Goal: Communication & Community: Participate in discussion

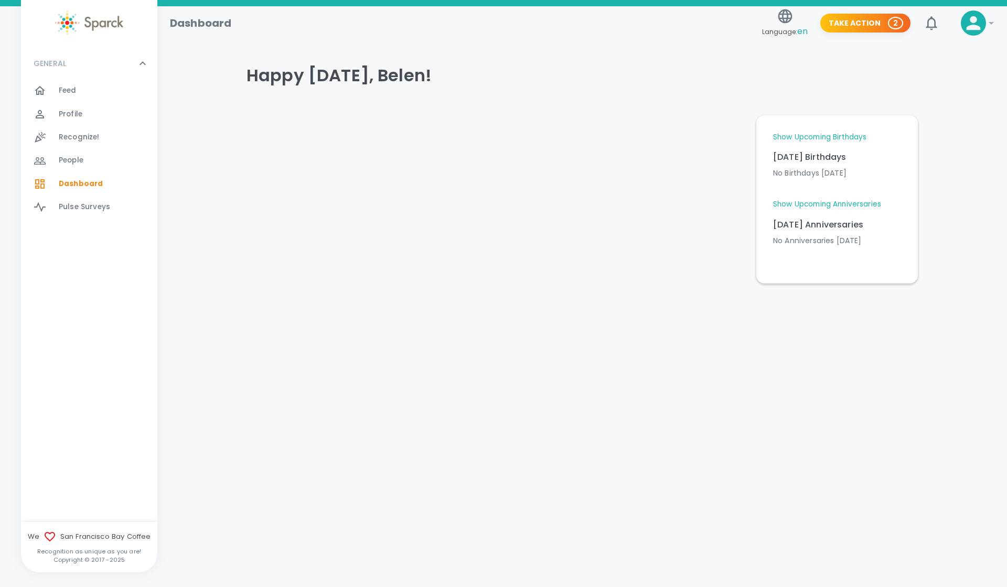
click at [832, 137] on link "Show Upcoming Birthdays" at bounding box center [819, 137] width 93 height 10
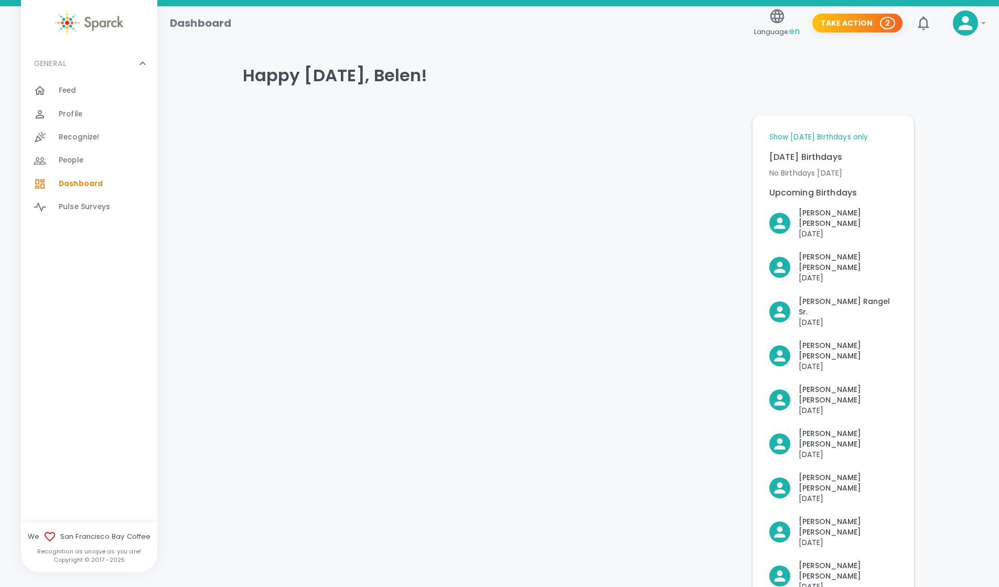
click at [65, 91] on span "Feed" at bounding box center [68, 90] width 18 height 10
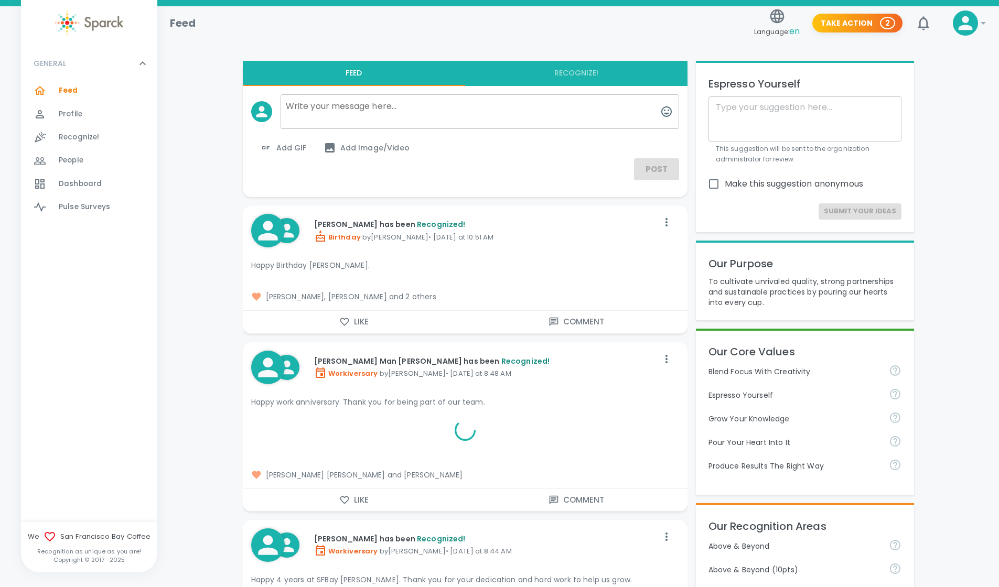
click at [91, 185] on span "Dashboard" at bounding box center [80, 184] width 43 height 10
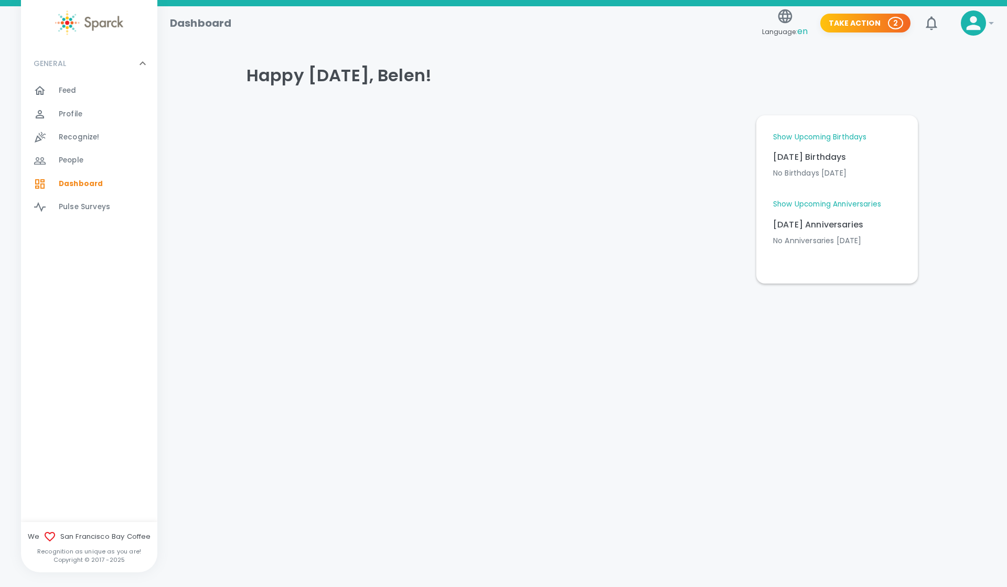
click at [795, 137] on link "Show Upcoming Birthdays" at bounding box center [819, 137] width 93 height 10
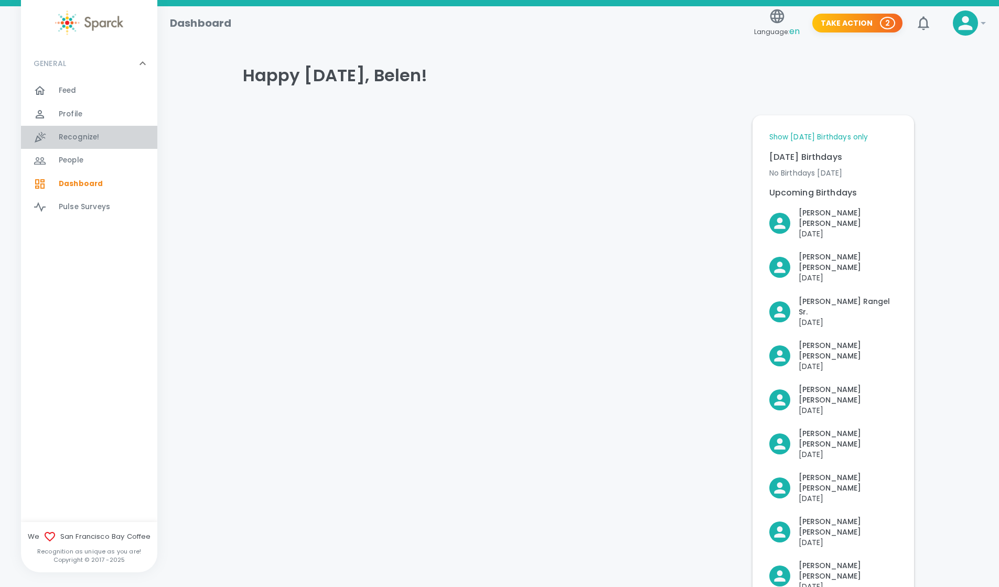
click at [88, 130] on span "Recognize! 0" at bounding box center [79, 137] width 41 height 15
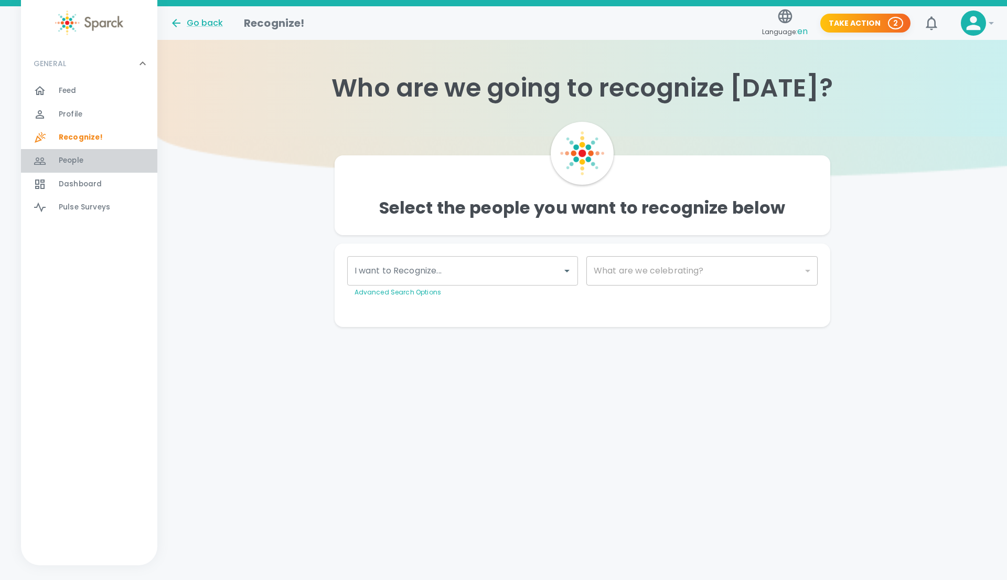
click at [91, 152] on div "People 0" at bounding box center [89, 160] width 136 height 23
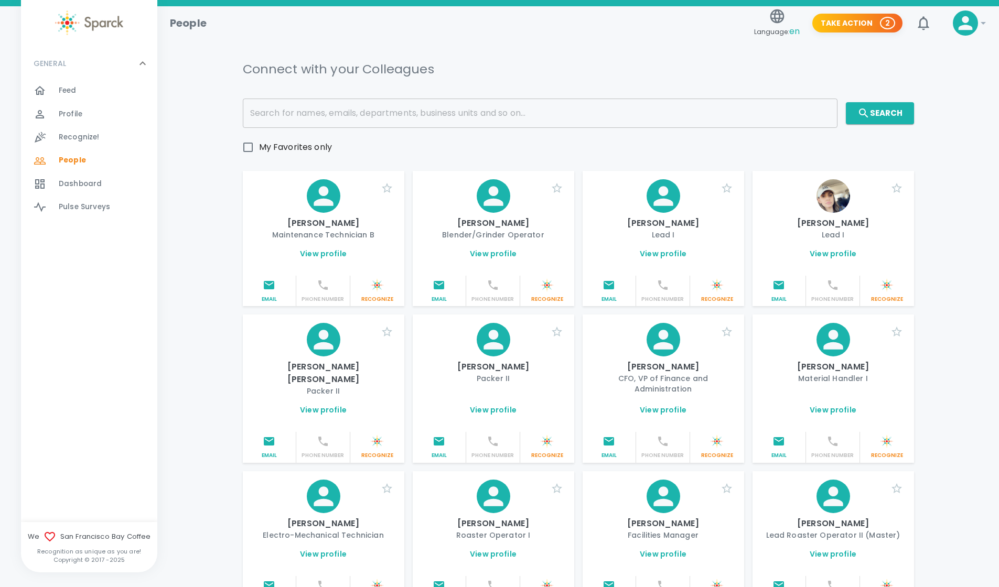
click at [85, 87] on div "Feed 0" at bounding box center [108, 90] width 99 height 15
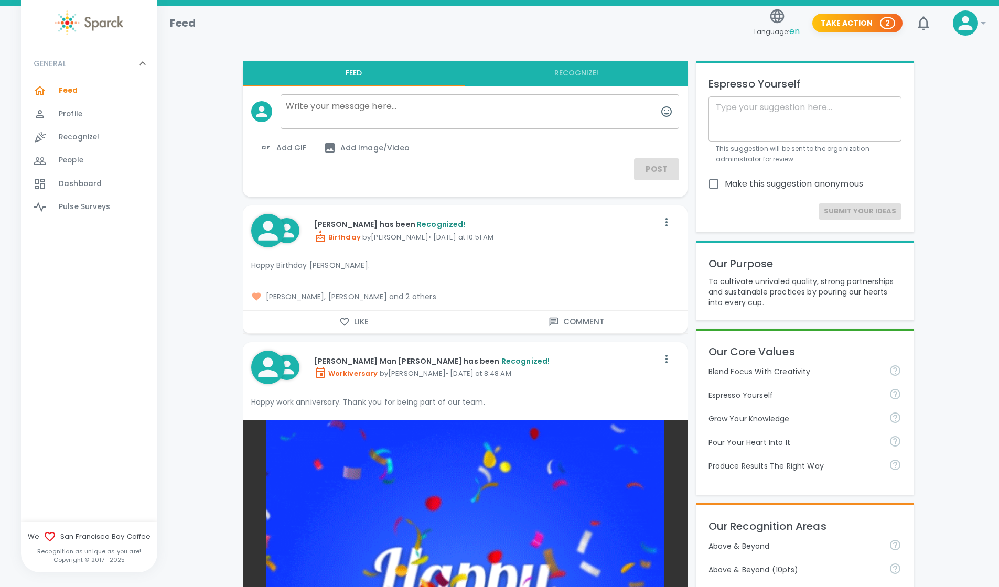
click at [412, 296] on span "[PERSON_NAME], [PERSON_NAME] and 2 others" at bounding box center [465, 297] width 428 height 10
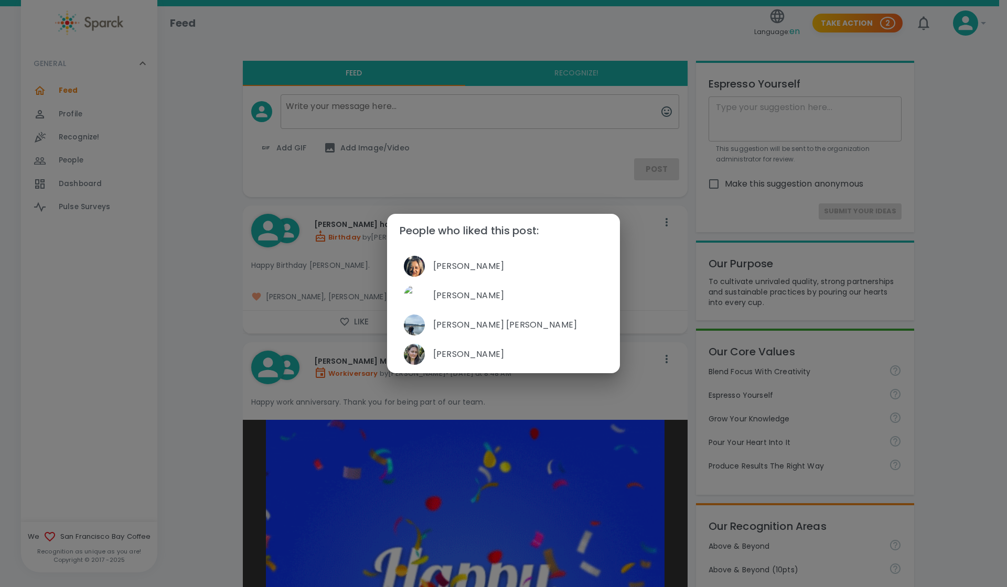
click at [581, 198] on div "People who liked this post: Monica Loncich David Gutierrez Anna Belle Heredia M…" at bounding box center [503, 293] width 1007 height 587
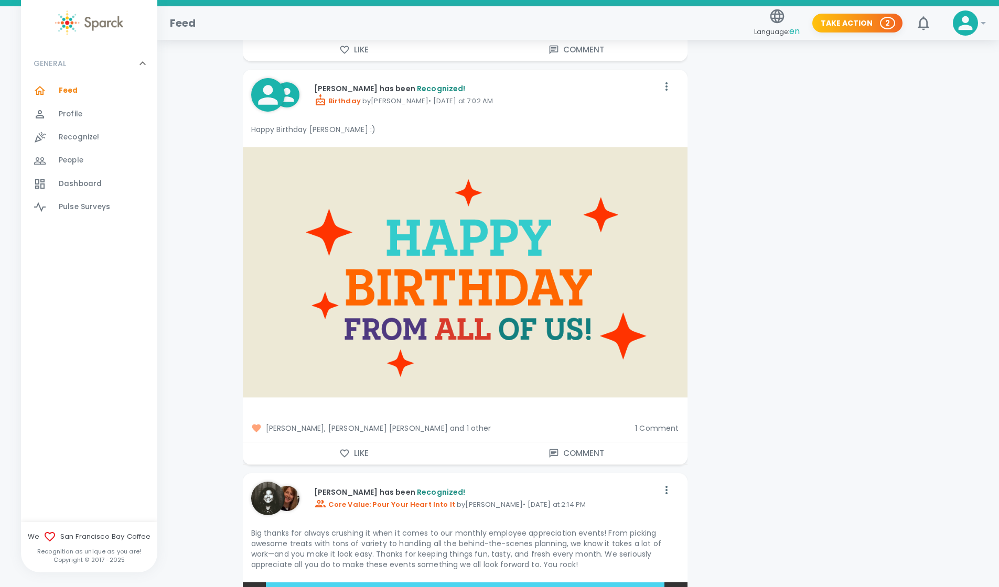
scroll to position [1410, 0]
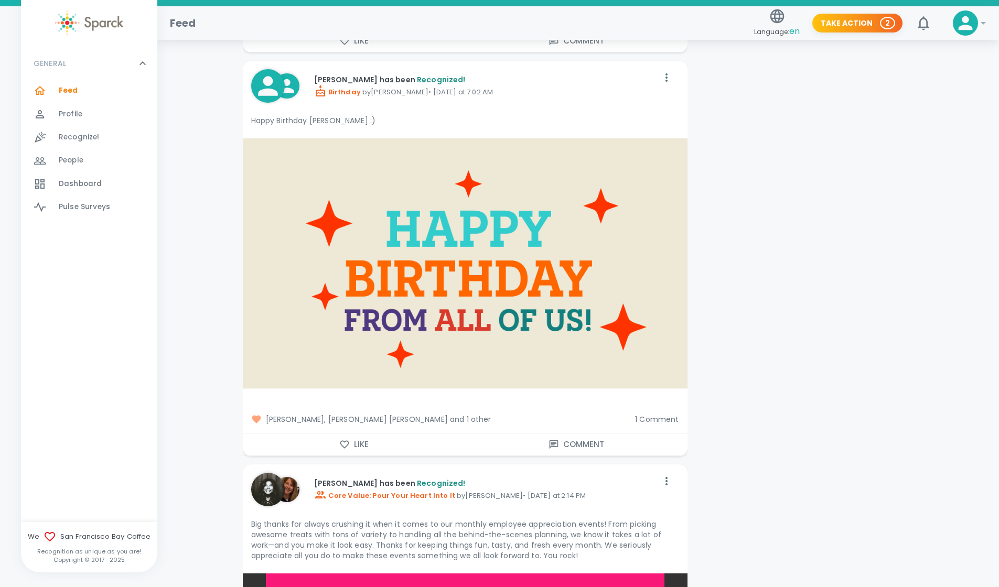
click at [427, 419] on span "[PERSON_NAME], [PERSON_NAME] [PERSON_NAME] and 1 other" at bounding box center [439, 419] width 376 height 10
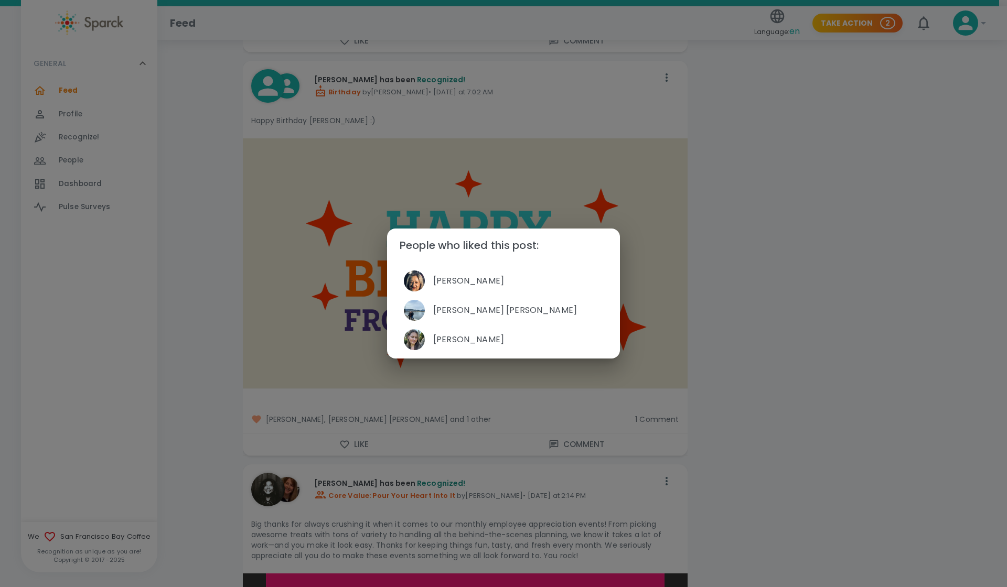
click at [638, 219] on div "People who liked this post: Monica Loncich Anna Belle Heredia Mackenzie Vega" at bounding box center [503, 293] width 1007 height 587
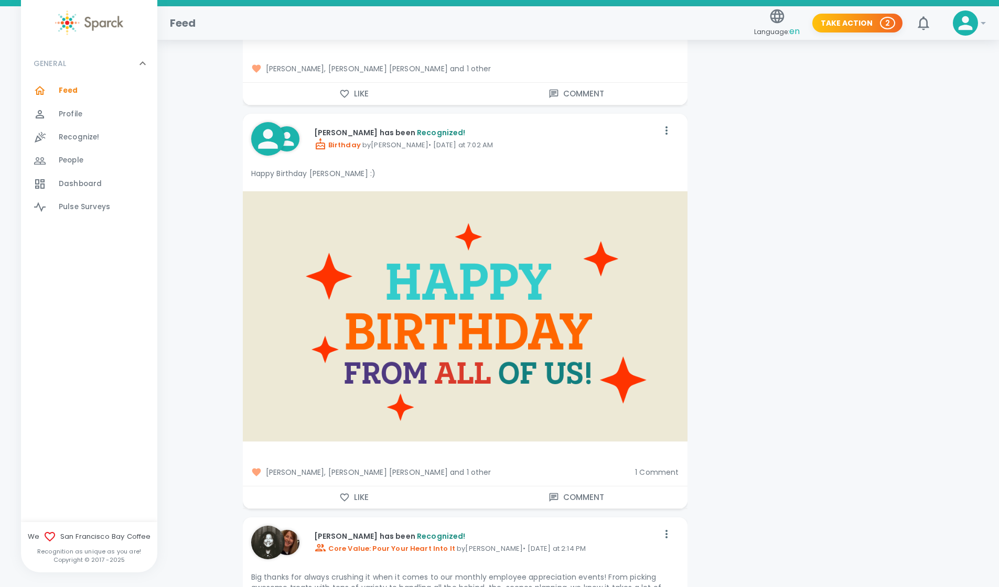
scroll to position [1392, 0]
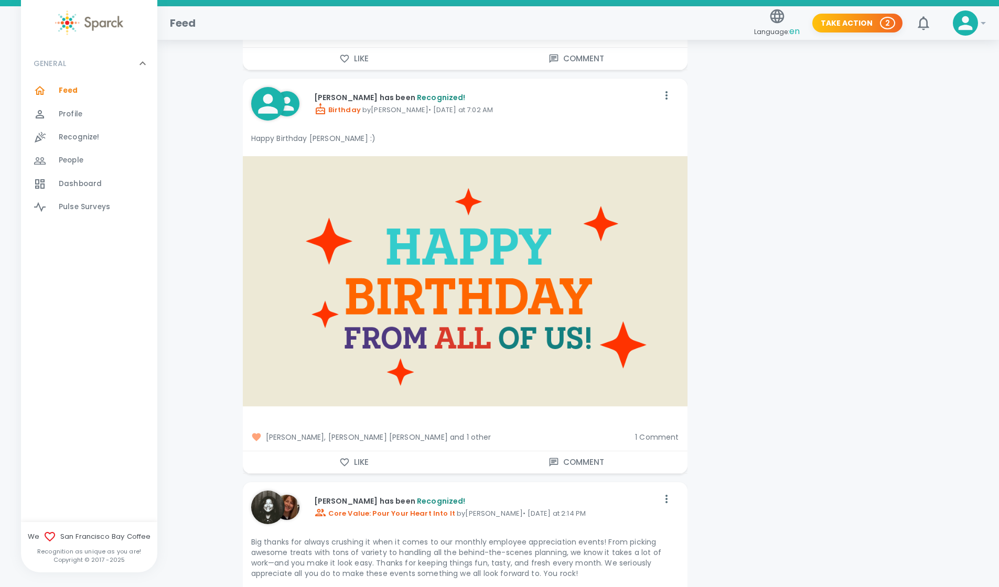
click at [649, 434] on span "1 Comment" at bounding box center [657, 437] width 44 height 10
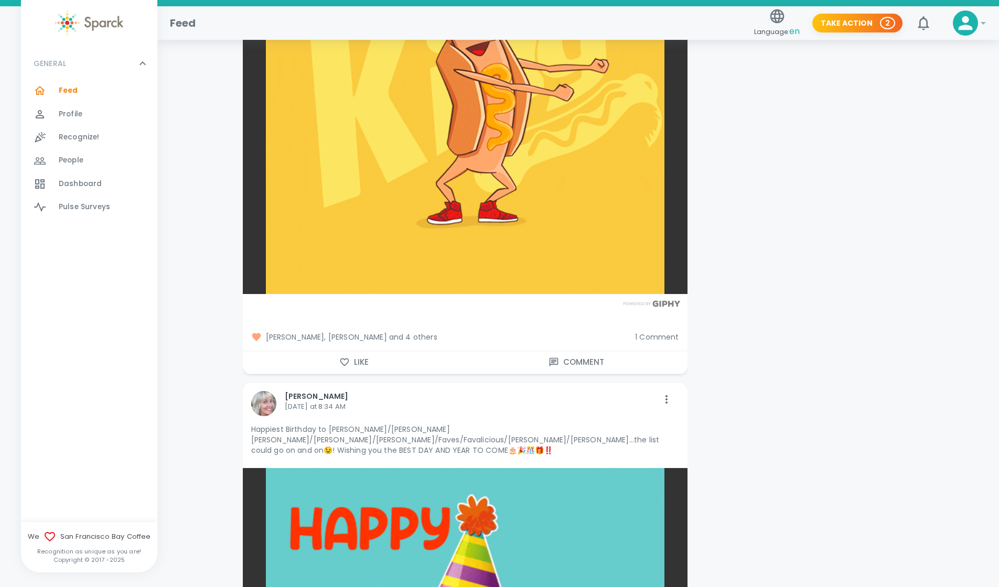
scroll to position [2270, 0]
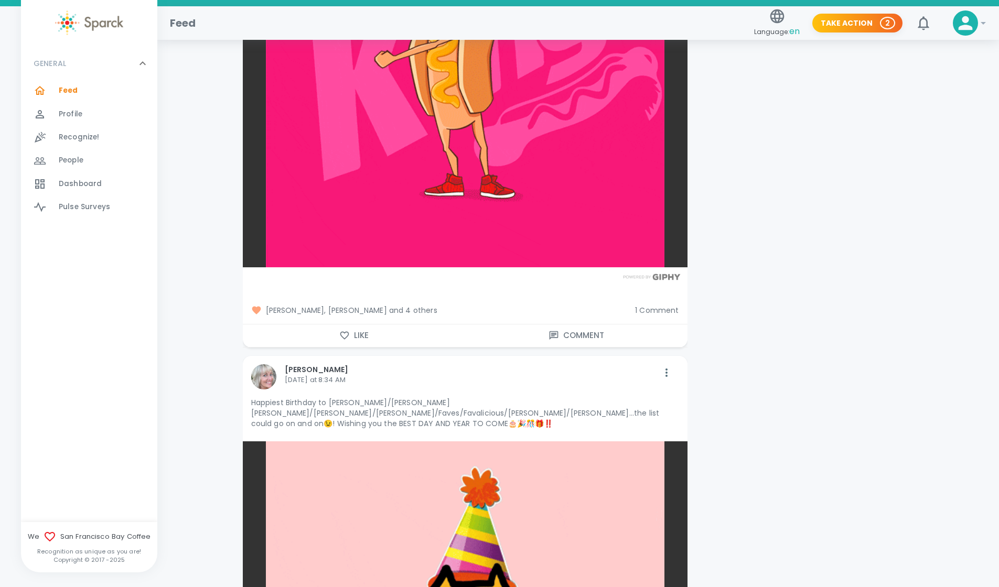
click at [615, 331] on button "Comment" at bounding box center [576, 336] width 222 height 22
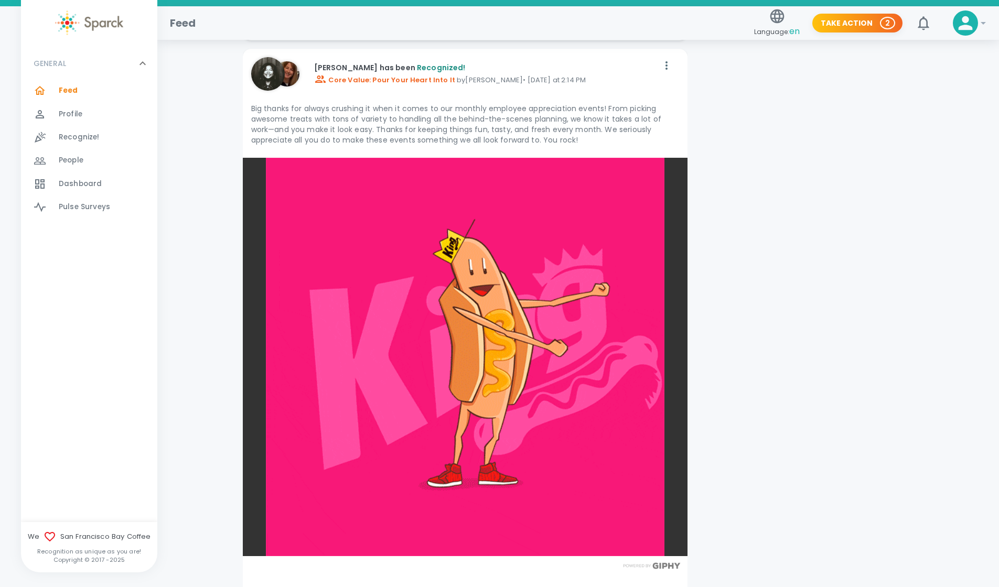
scroll to position [1972, 0]
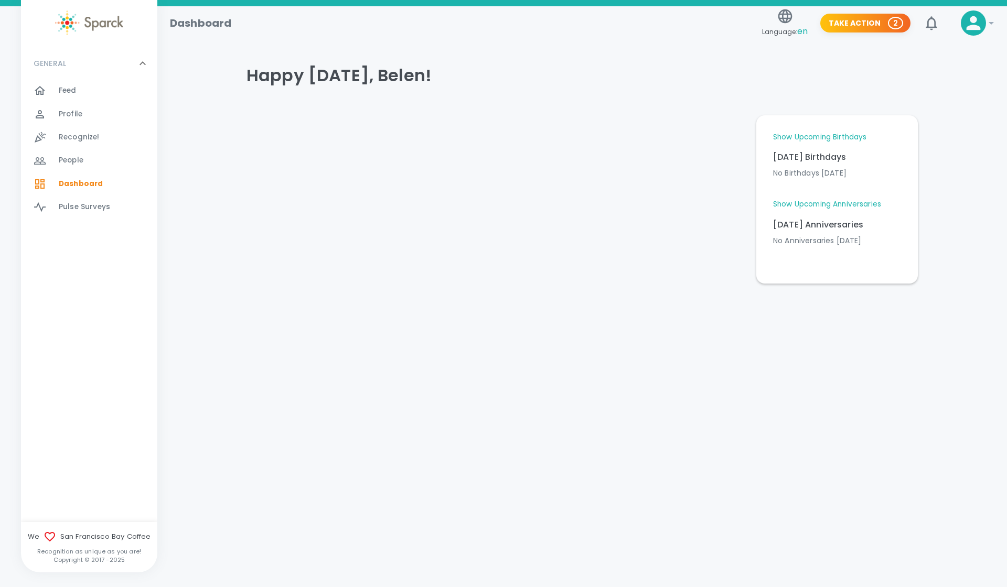
click at [845, 143] on div "Show Upcoming Birthdays [DATE] Birthdays No Birthdays [DATE] Upcoming Birthdays…" at bounding box center [837, 159] width 128 height 55
click at [844, 138] on link "Show Upcoming Birthdays" at bounding box center [819, 137] width 93 height 10
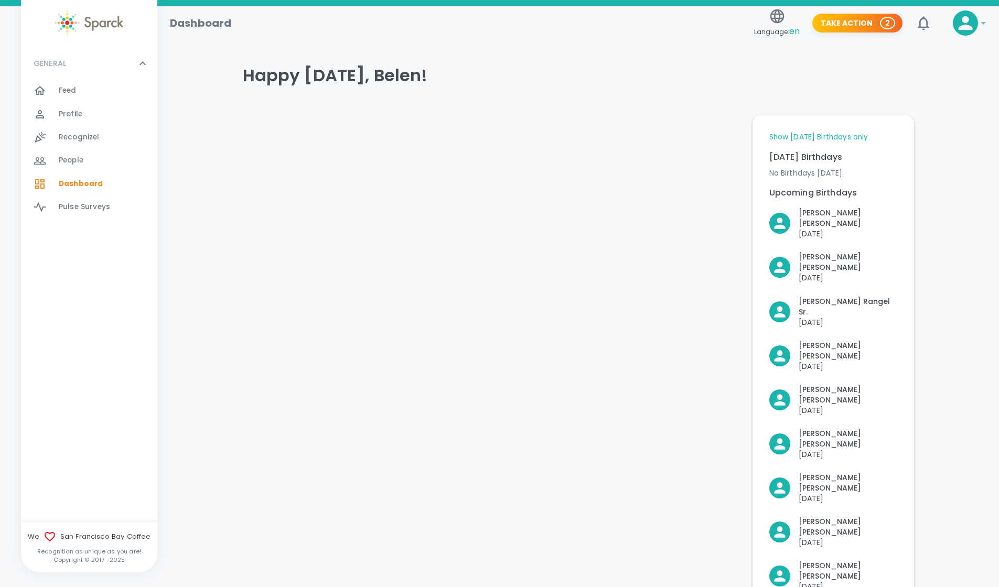
click at [76, 91] on span "Feed" at bounding box center [68, 90] width 18 height 10
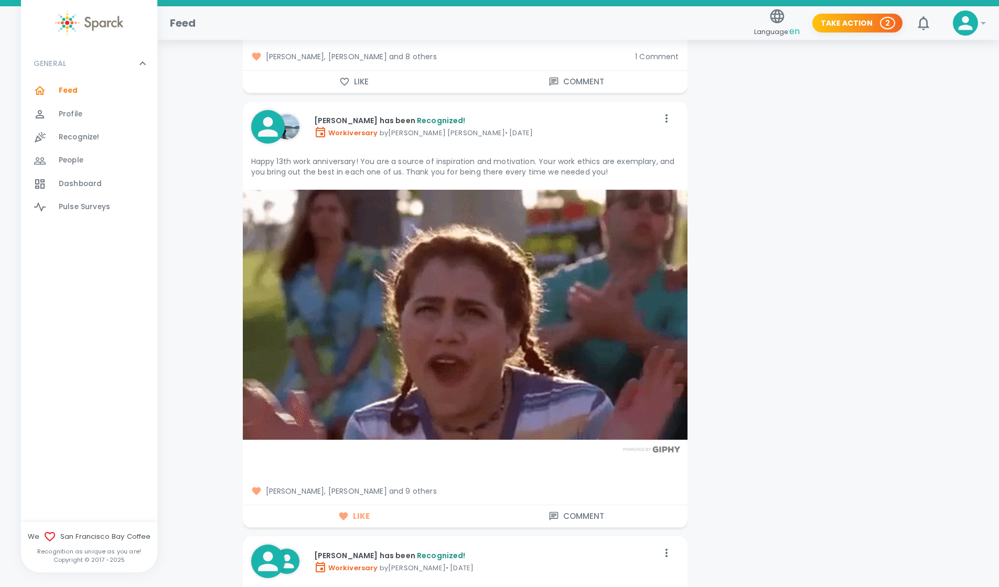
scroll to position [9890, 0]
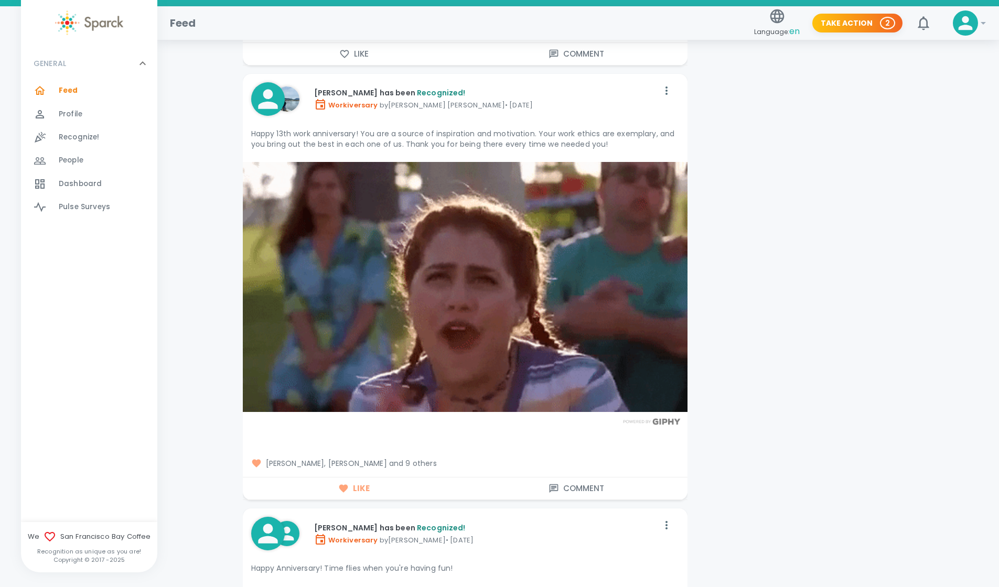
click at [437, 458] on span "[PERSON_NAME], [PERSON_NAME] and 9 others" at bounding box center [465, 463] width 428 height 10
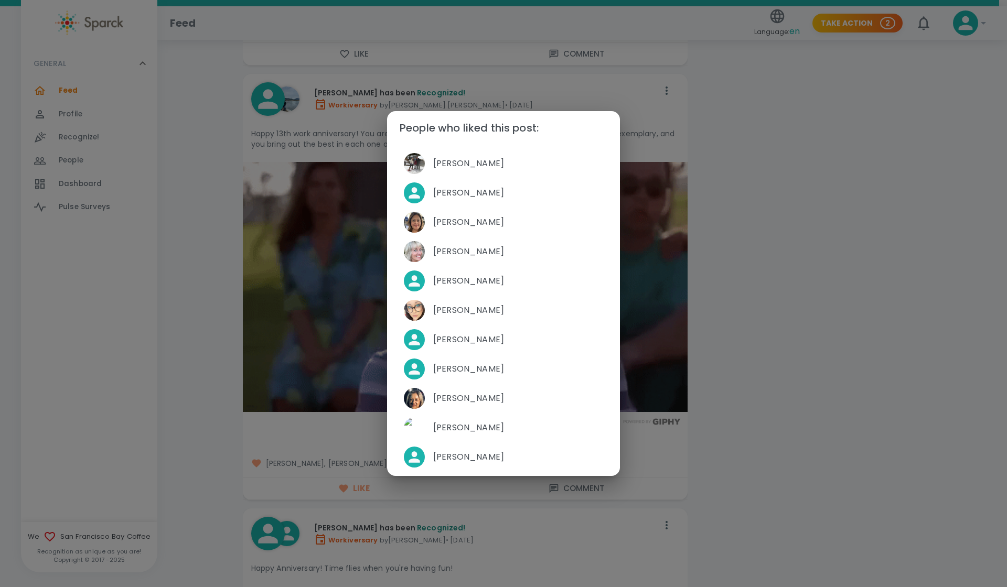
click at [867, 441] on div "People who liked this post: [PERSON_NAME] [PERSON_NAME] [PERSON_NAME] [PERSON_N…" at bounding box center [503, 293] width 1007 height 587
